Goal: Task Accomplishment & Management: Manage account settings

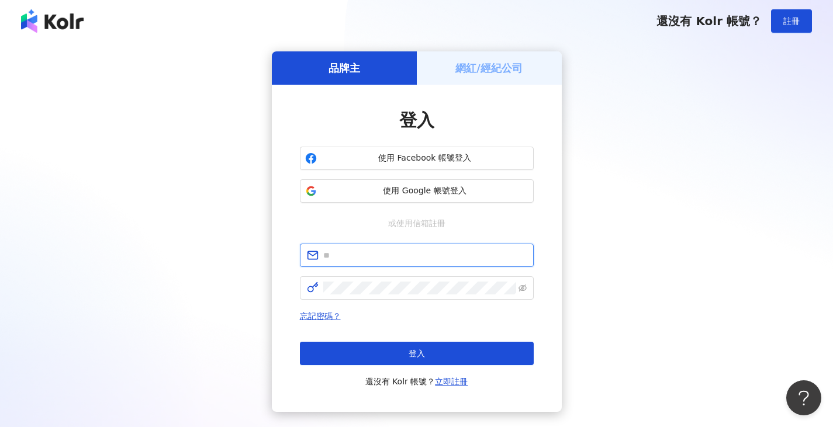
click at [356, 260] on input "text" at bounding box center [424, 255] width 203 height 13
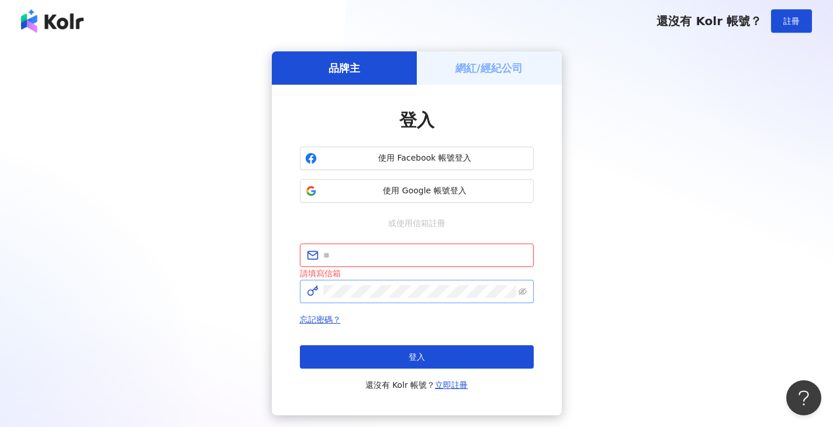
paste input "**********"
type input "**********"
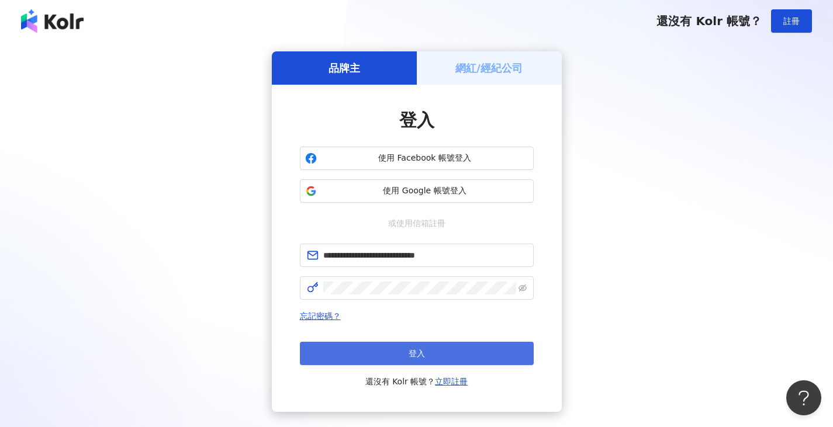
click at [332, 344] on button "登入" at bounding box center [417, 353] width 234 height 23
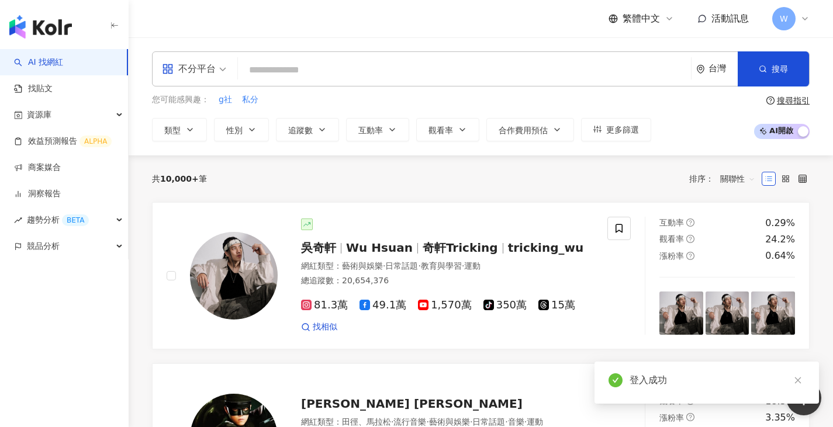
click at [807, 28] on div "W" at bounding box center [790, 18] width 37 height 23
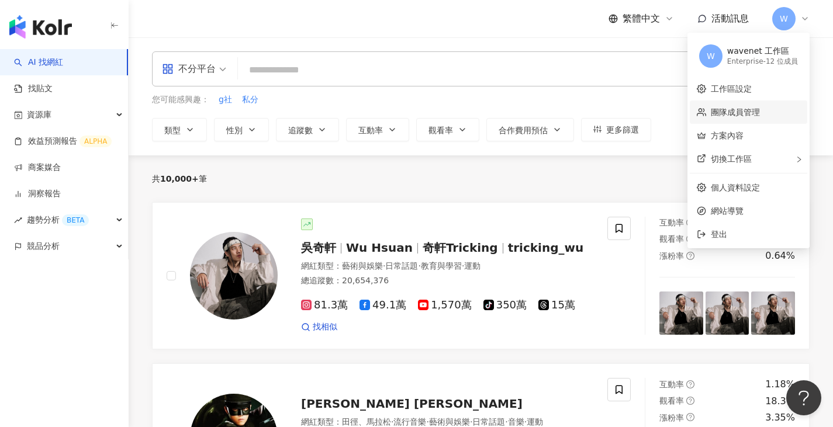
click at [754, 112] on link "團隊成員管理" at bounding box center [735, 112] width 49 height 9
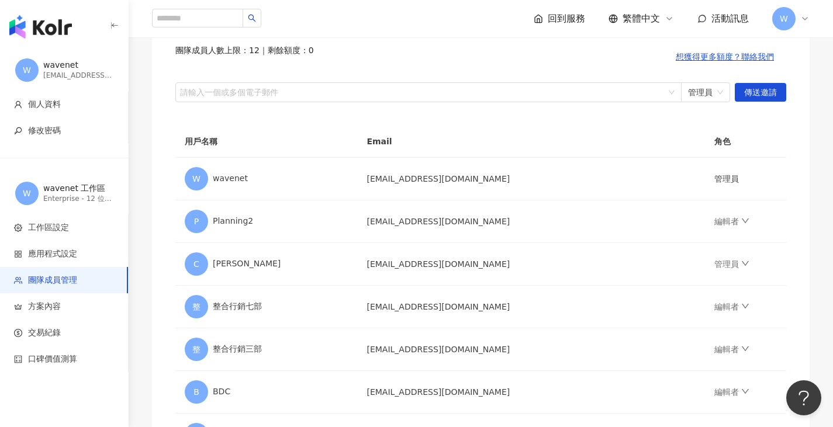
scroll to position [117, 0]
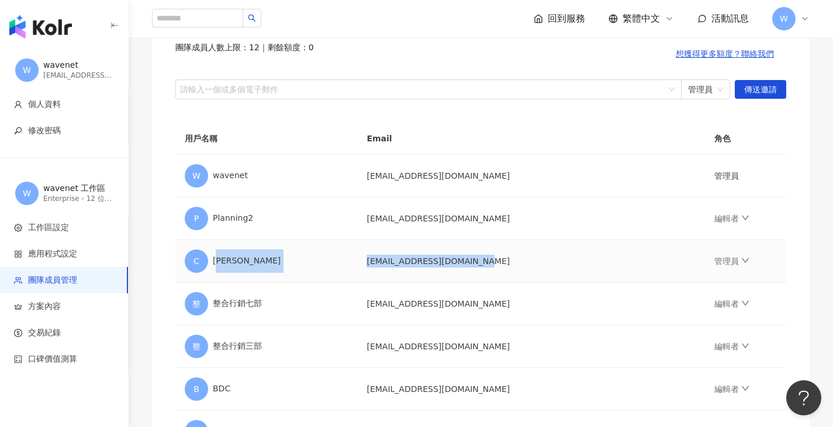
drag, startPoint x: 217, startPoint y: 264, endPoint x: 515, endPoint y: 257, distance: 297.6
click at [515, 257] on tr "C [PERSON_NAME] [EMAIL_ADDRESS][DOMAIN_NAME] 管理員" at bounding box center [480, 261] width 611 height 43
click at [515, 257] on td "[EMAIL_ADDRESS][DOMAIN_NAME]" at bounding box center [530, 261] width 347 height 43
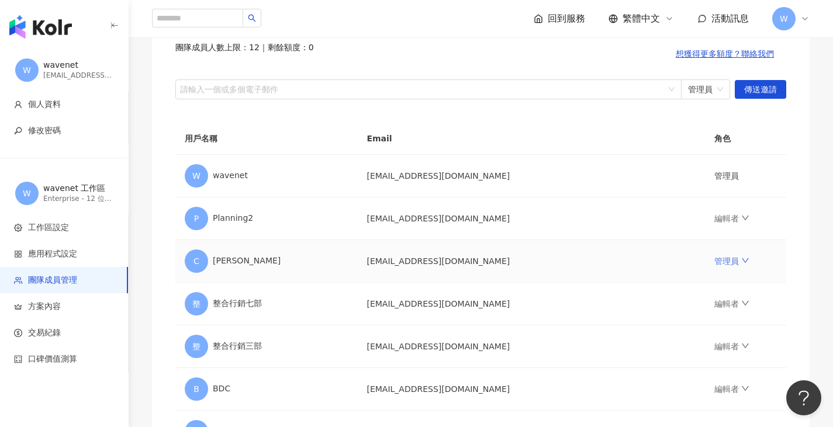
click at [741, 258] on icon "down" at bounding box center [745, 261] width 8 height 8
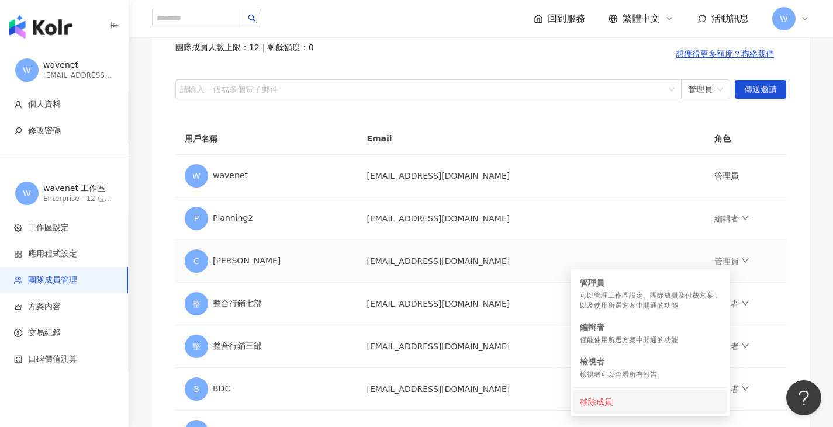
click at [600, 398] on div "移除成員" at bounding box center [650, 402] width 140 height 13
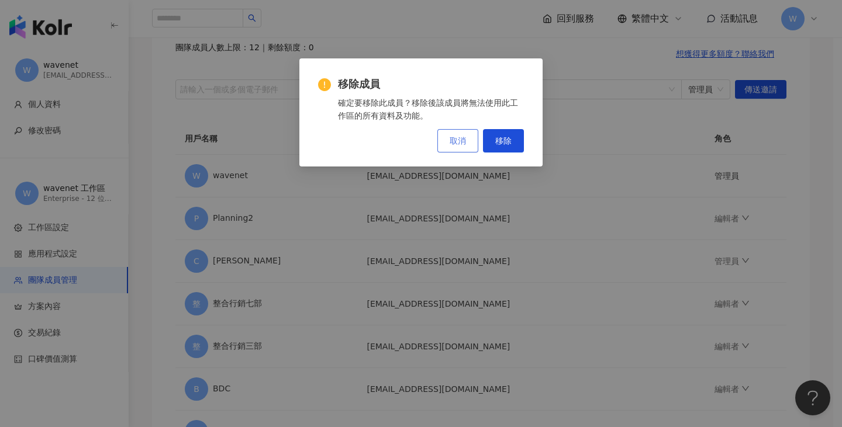
click at [459, 144] on span "取消" at bounding box center [458, 140] width 16 height 9
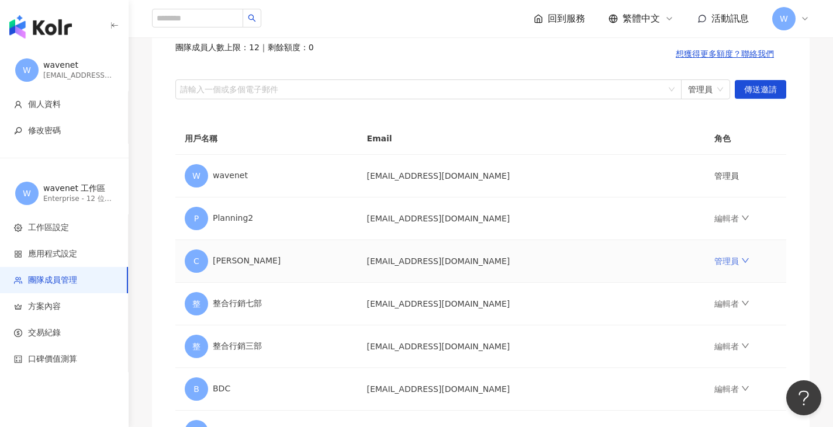
click at [741, 263] on icon "down" at bounding box center [745, 261] width 8 height 8
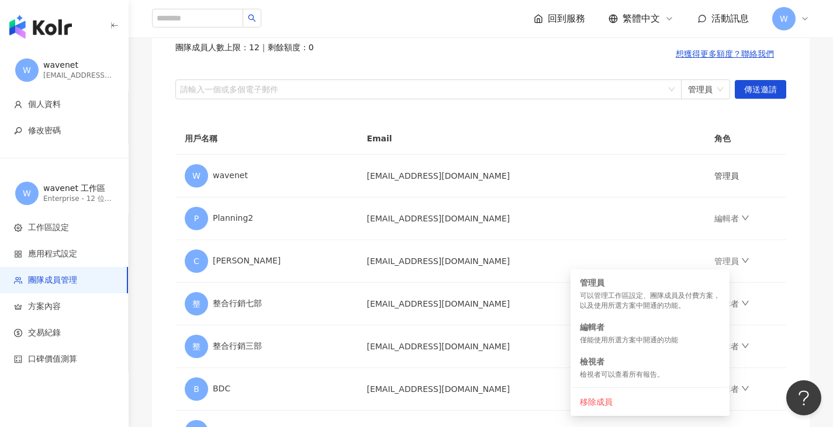
click at [809, 238] on div "邀請團隊成員加入 團隊成員人數上限：12 ｜ 剩餘額度：0 想獲得更多額度？聯絡我們 請輸入一個或多個電子郵件 管理員 傳送邀請 用戶名稱 Email 角色 …" at bounding box center [481, 341] width 658 height 699
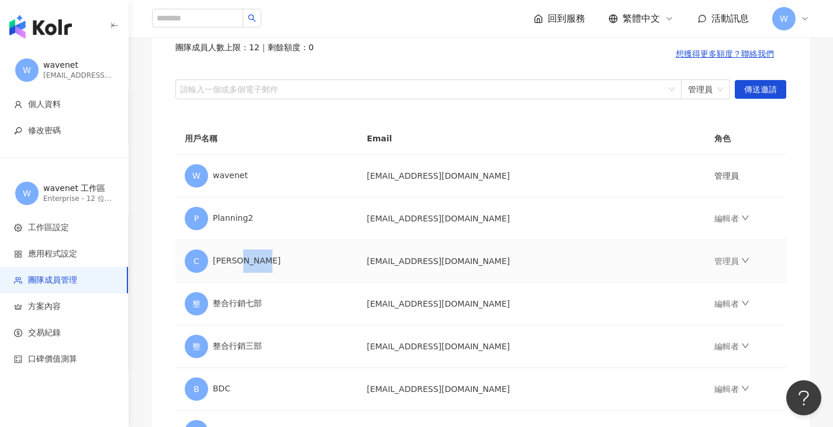
drag, startPoint x: 238, startPoint y: 265, endPoint x: 374, endPoint y: 268, distance: 136.2
click at [277, 265] on div "C [PERSON_NAME]" at bounding box center [266, 261] width 163 height 23
click at [437, 273] on td "[EMAIL_ADDRESS][DOMAIN_NAME]" at bounding box center [530, 261] width 347 height 43
click at [714, 260] on link "管理員" at bounding box center [731, 261] width 35 height 9
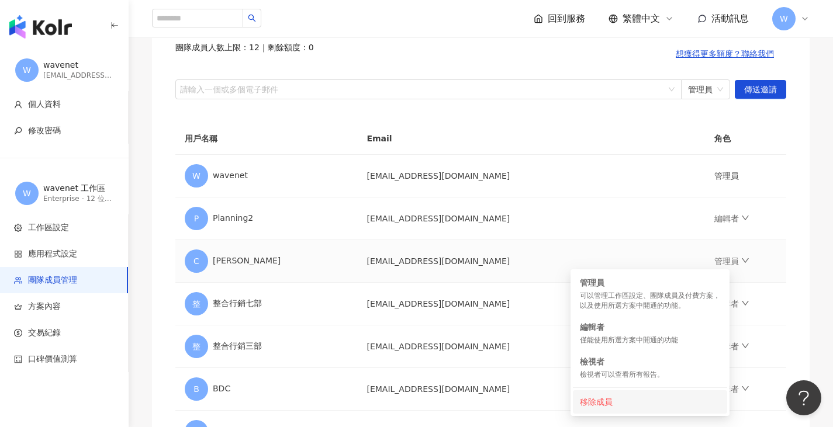
click at [607, 398] on div "移除成員" at bounding box center [650, 402] width 140 height 13
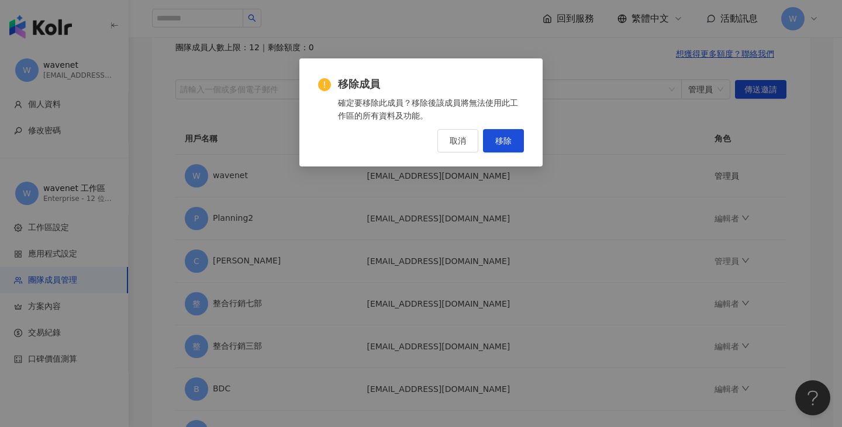
drag, startPoint x: 499, startPoint y: 141, endPoint x: 462, endPoint y: 161, distance: 41.3
click at [499, 140] on span "移除" at bounding box center [503, 140] width 16 height 9
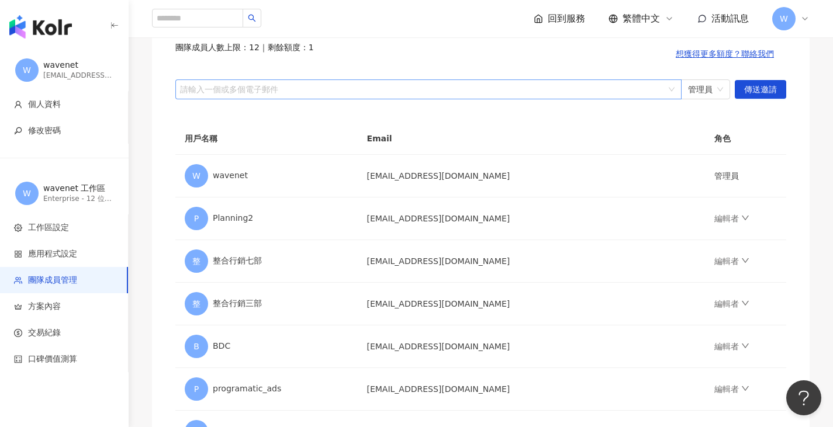
click at [609, 88] on div at bounding box center [422, 89] width 489 height 9
paste input "**********"
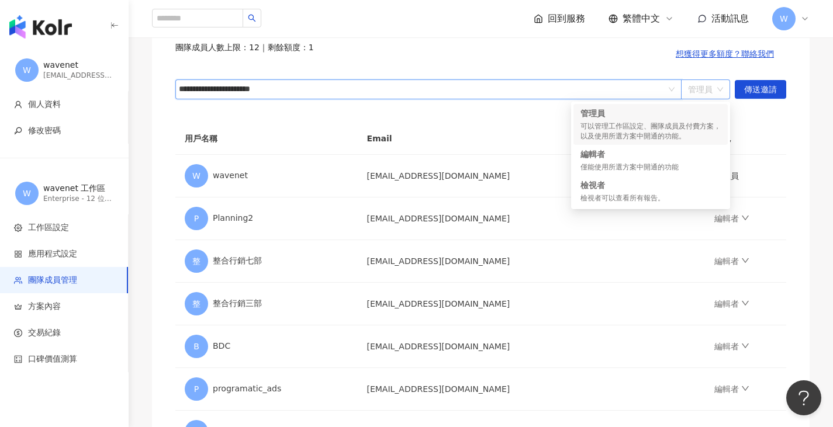
click at [712, 95] on span "管理員" at bounding box center [705, 89] width 35 height 19
type input "**********"
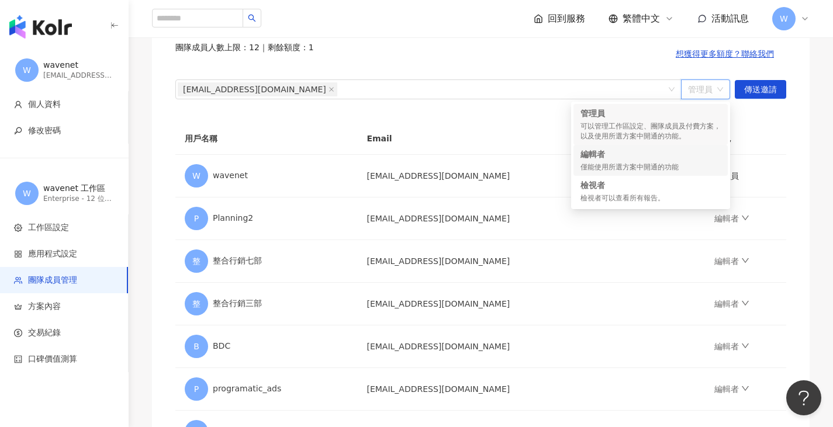
click at [671, 158] on div "編輯者" at bounding box center [650, 154] width 140 height 12
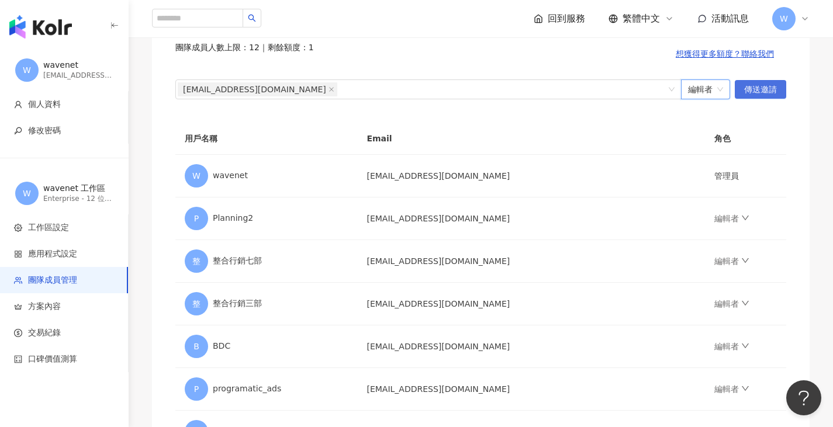
click at [755, 89] on span "傳送邀請" at bounding box center [760, 90] width 33 height 19
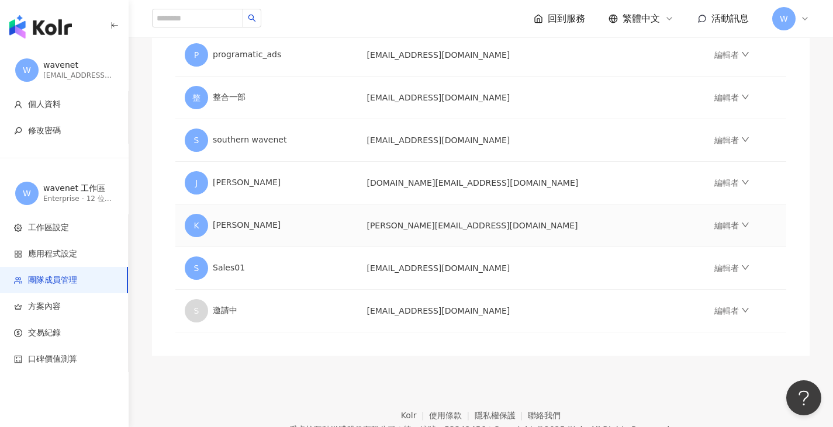
scroll to position [451, 0]
